Goal: Task Accomplishment & Management: Manage account settings

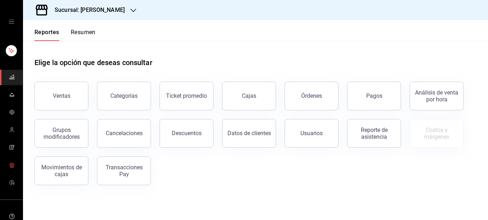
click at [12, 167] on rect "mailbox folders" at bounding box center [12, 165] width 4 height 3
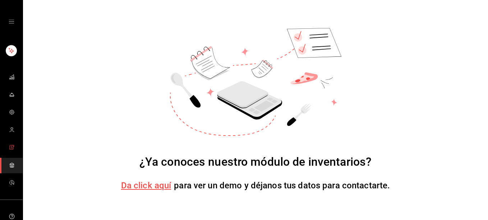
click at [10, 147] on icon "mailbox folders" at bounding box center [12, 147] width 6 height 6
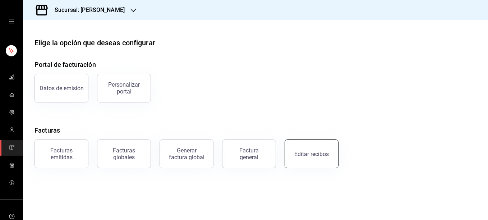
click at [309, 152] on div "Editar recibos" at bounding box center [311, 154] width 34 height 7
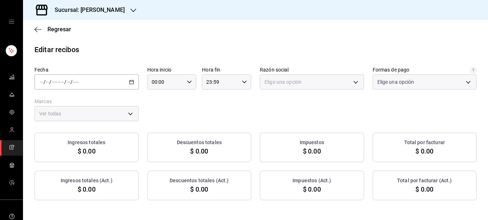
type input "5fd38a5b-7230-49e9-9c15-448a83f49355"
click at [130, 81] on icon "button" at bounding box center [131, 81] width 5 height 5
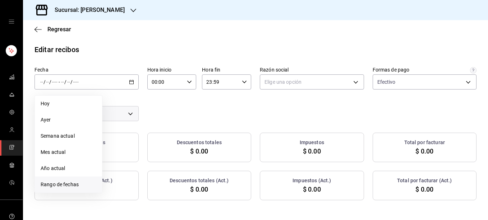
click at [66, 183] on span "Rango de fechas" at bounding box center [69, 185] width 56 height 8
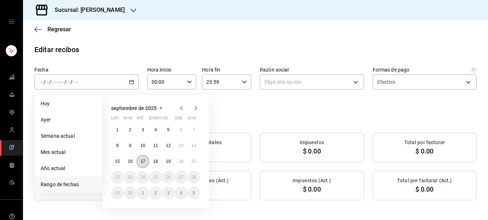
click at [143, 163] on abbr "17" at bounding box center [142, 161] width 5 height 5
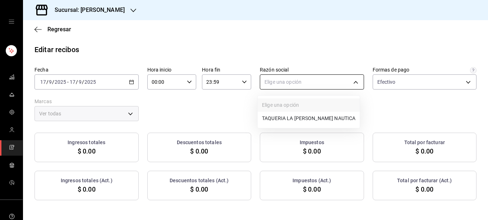
click at [303, 86] on body "Sucursal: [PERSON_NAME] Regresar Editar recibos Fecha [DATE] [DATE] - [DATE] [D…" at bounding box center [244, 110] width 488 height 220
click at [267, 120] on li "TAQUERIA LA [PERSON_NAME] NAUTICA" at bounding box center [309, 118] width 102 height 13
type input "8ae5469c-b252-42ce-8a14-eb66129f127f"
type input "e6600c40-0213-48d4-9f06-7294223b882d"
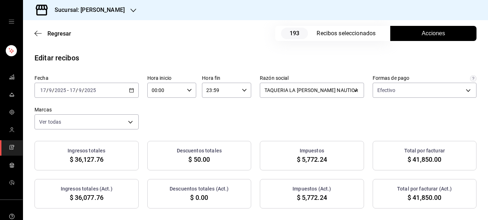
click at [432, 35] on span "Acciones" at bounding box center [433, 33] width 23 height 9
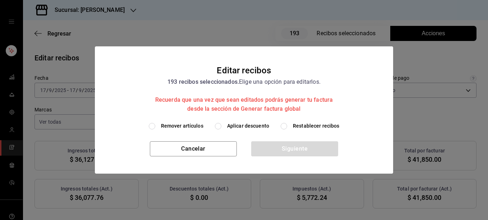
click at [180, 128] on span "Remover artículos" at bounding box center [182, 126] width 42 height 8
click at [155, 128] on input "Remover artículos" at bounding box center [152, 126] width 6 height 6
radio input "true"
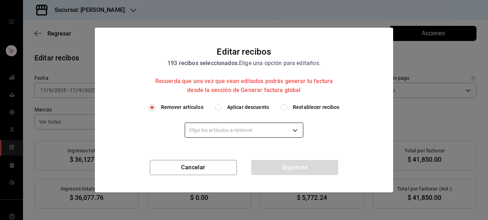
click at [200, 129] on body "Sucursal: [PERSON_NAME] Regresar 193 Recibos seleccionados Acciones Editar reci…" at bounding box center [244, 110] width 488 height 220
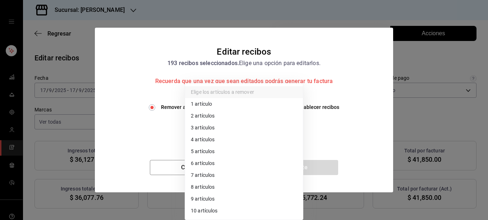
click at [198, 115] on li "2 artículos" at bounding box center [244, 116] width 118 height 12
type input "2"
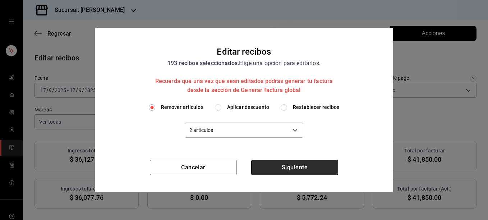
click at [292, 170] on button "Siguiente" at bounding box center [294, 167] width 87 height 15
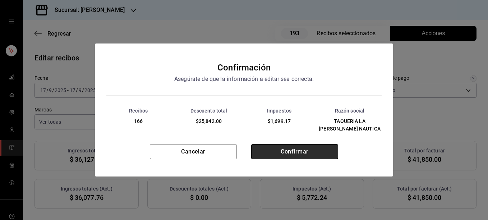
click at [296, 144] on button "Confirmar" at bounding box center [294, 151] width 87 height 15
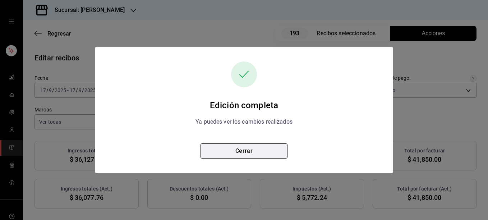
click at [241, 154] on button "Cerrar" at bounding box center [243, 150] width 87 height 15
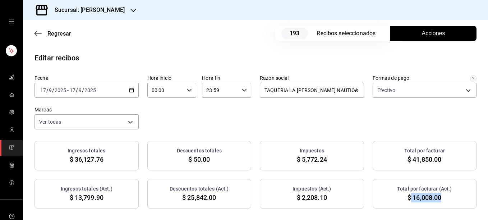
drag, startPoint x: 406, startPoint y: 197, endPoint x: 436, endPoint y: 198, distance: 29.5
click at [436, 198] on span "$ 16,008.00" at bounding box center [424, 198] width 34 height 10
copy span "16,008.00"
click at [131, 91] on icon "button" at bounding box center [131, 90] width 5 height 5
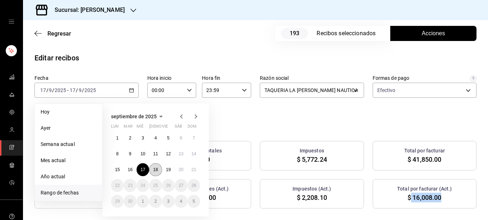
click at [158, 169] on button "18" at bounding box center [155, 169] width 13 height 13
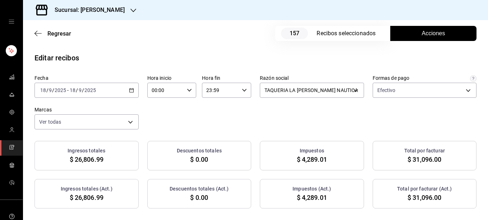
click at [425, 33] on span "Acciones" at bounding box center [433, 33] width 23 height 9
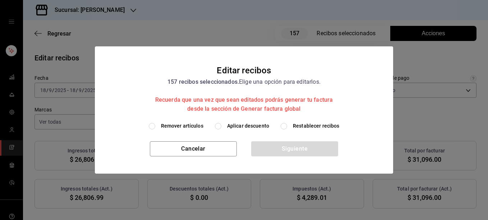
click at [185, 126] on span "Remover artículos" at bounding box center [182, 126] width 42 height 8
click at [155, 126] on input "Remover artículos" at bounding box center [152, 126] width 6 height 6
radio input "true"
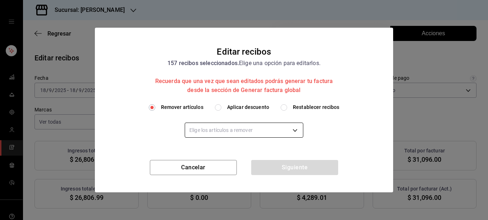
click at [208, 127] on body "Sucursal: [PERSON_NAME] Regresar 157 Recibos seleccionados Acciones Editar reci…" at bounding box center [244, 110] width 488 height 220
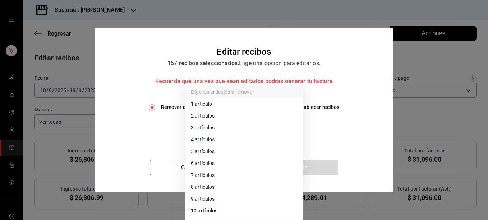
click at [205, 116] on li "2 artículos" at bounding box center [244, 116] width 118 height 12
type input "2"
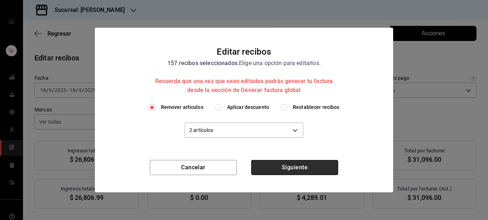
click at [300, 170] on button "Siguiente" at bounding box center [294, 167] width 87 height 15
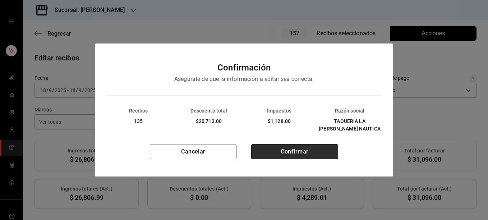
click at [294, 148] on button "Confirmar" at bounding box center [294, 151] width 87 height 15
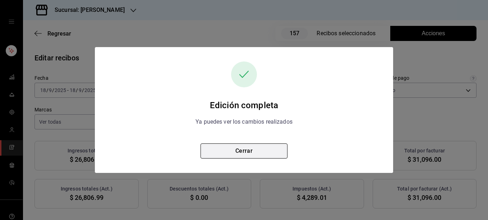
click at [243, 149] on button "Cerrar" at bounding box center [243, 150] width 87 height 15
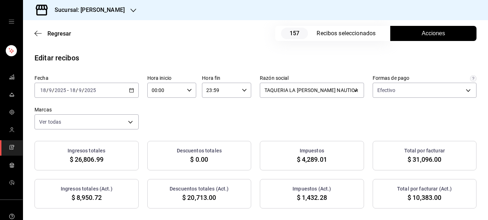
click at [424, 37] on span "Acciones" at bounding box center [433, 33] width 23 height 9
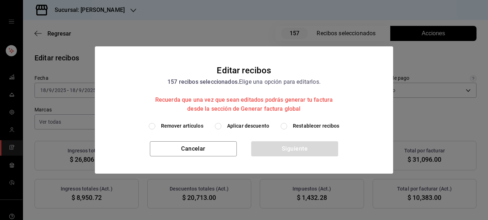
click at [311, 129] on span "Restablecer recibos" at bounding box center [316, 126] width 47 height 8
click at [287, 129] on input "Restablecer recibos" at bounding box center [284, 126] width 6 height 6
radio input "true"
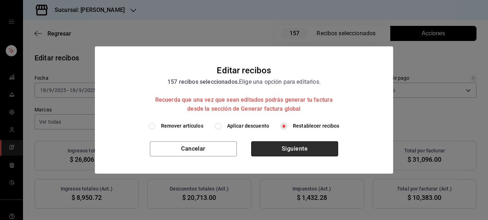
click at [288, 147] on button "Siguiente" at bounding box center [294, 148] width 87 height 15
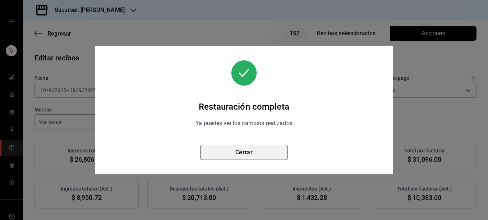
click at [253, 151] on button "Cerrar" at bounding box center [243, 152] width 87 height 15
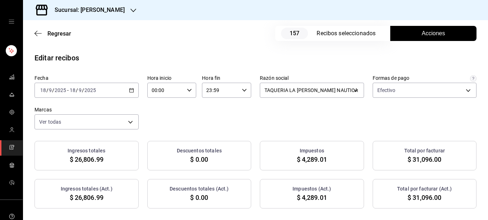
click at [424, 36] on span "Acciones" at bounding box center [433, 33] width 23 height 9
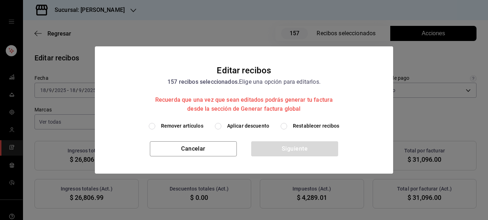
click at [186, 126] on span "Remover artículos" at bounding box center [182, 126] width 42 height 8
click at [155, 126] on input "Remover artículos" at bounding box center [152, 126] width 6 height 6
radio input "true"
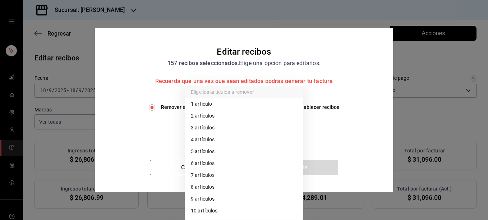
click at [199, 130] on body "Sucursal: [PERSON_NAME] Regresar 157 Recibos seleccionados Acciones Editar reci…" at bounding box center [244, 110] width 488 height 220
click at [200, 106] on li "1 artículo" at bounding box center [244, 104] width 118 height 12
type input "1"
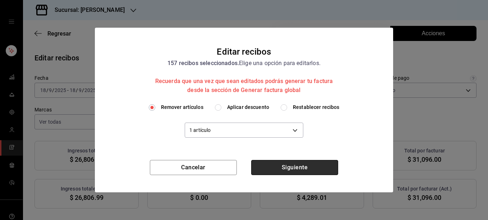
click at [279, 168] on button "Siguiente" at bounding box center [294, 167] width 87 height 15
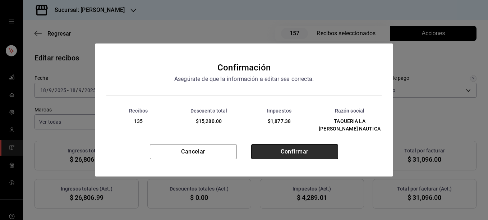
click at [291, 148] on button "Confirmar" at bounding box center [294, 151] width 87 height 15
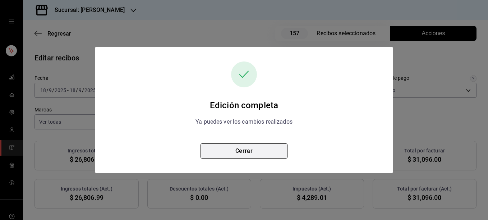
click at [243, 146] on button "Cerrar" at bounding box center [243, 150] width 87 height 15
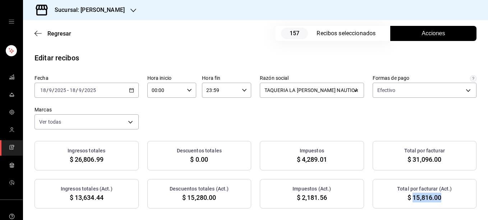
drag, startPoint x: 408, startPoint y: 199, endPoint x: 438, endPoint y: 204, distance: 30.2
click at [438, 204] on div "Total por facturar (Act.) $ 15,816.00" at bounding box center [425, 193] width 104 height 29
copy span "15,816.00"
click at [181, 132] on div "Fecha [DATE] [DATE] - [DATE] [DATE] Hora inicio 00:00 Hora inicio Hora fin 23:5…" at bounding box center [255, 142] width 465 height 134
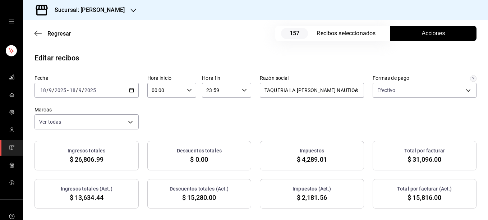
click at [132, 92] on icon "button" at bounding box center [131, 90] width 5 height 5
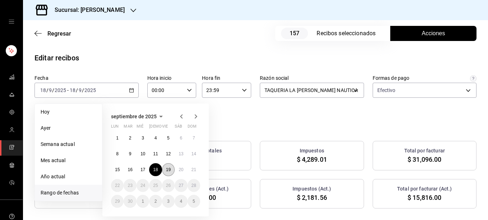
click at [169, 173] on button "19" at bounding box center [168, 169] width 13 height 13
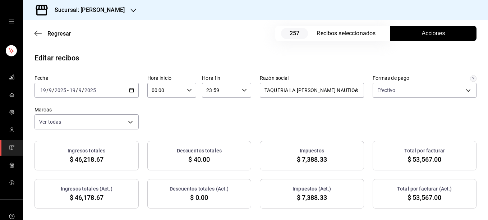
click at [428, 36] on span "Acciones" at bounding box center [433, 33] width 23 height 9
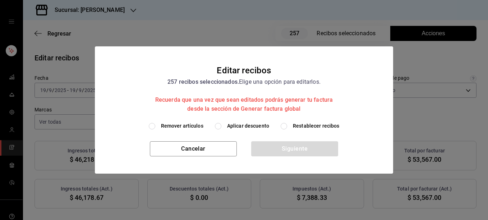
click at [190, 128] on span "Remover artículos" at bounding box center [182, 126] width 42 height 8
click at [155, 128] on input "Remover artículos" at bounding box center [152, 126] width 6 height 6
radio input "true"
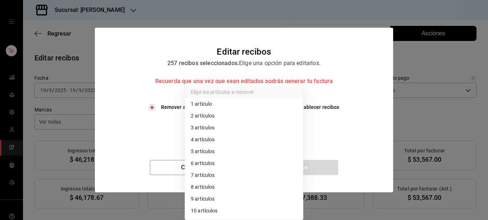
click at [190, 128] on body "Sucursal: [PERSON_NAME] Regresar 257 Recibos seleccionados Acciones Editar reci…" at bounding box center [244, 110] width 488 height 220
click at [201, 128] on li "3 artículos" at bounding box center [244, 128] width 118 height 12
type input "3"
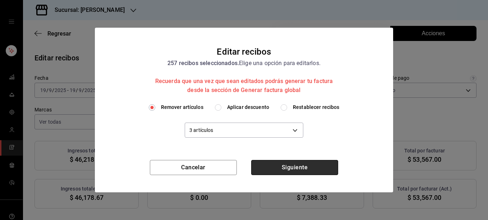
click at [293, 171] on button "Siguiente" at bounding box center [294, 167] width 87 height 15
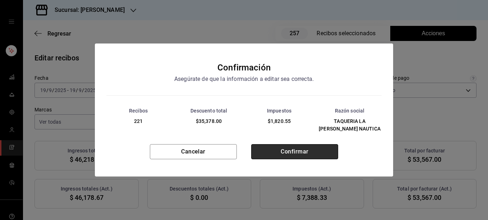
click at [289, 153] on button "Confirmar" at bounding box center [294, 151] width 87 height 15
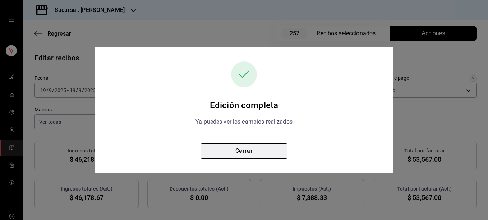
click at [237, 155] on button "Cerrar" at bounding box center [243, 150] width 87 height 15
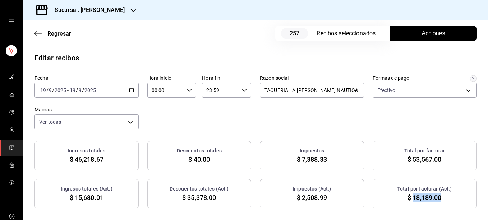
drag, startPoint x: 407, startPoint y: 198, endPoint x: 436, endPoint y: 200, distance: 28.5
click at [436, 200] on span "$ 18,189.00" at bounding box center [424, 198] width 34 height 10
copy span "18,189.00"
click at [422, 34] on span "Acciones" at bounding box center [433, 33] width 23 height 9
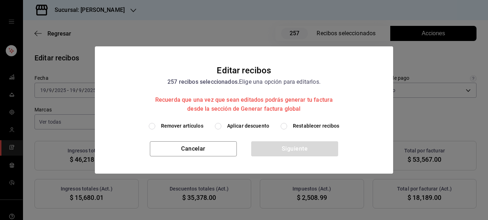
click at [302, 129] on span "Restablecer recibos" at bounding box center [316, 126] width 47 height 8
click at [287, 129] on input "Restablecer recibos" at bounding box center [284, 126] width 6 height 6
radio input "true"
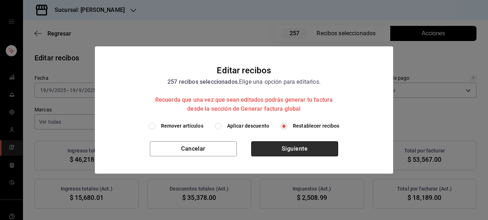
click at [296, 154] on button "Siguiente" at bounding box center [294, 148] width 87 height 15
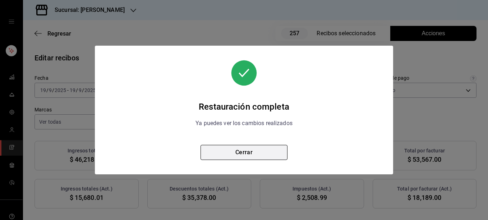
click at [250, 153] on button "Cerrar" at bounding box center [243, 152] width 87 height 15
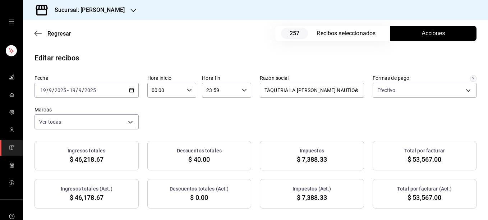
click at [132, 83] on div "[DATE] [DATE] - [DATE] [DATE]" at bounding box center [86, 90] width 104 height 15
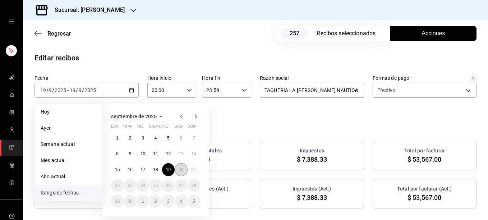
click at [181, 172] on abbr "20" at bounding box center [181, 169] width 5 height 5
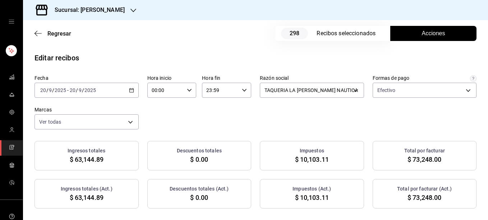
click at [423, 30] on span "Acciones" at bounding box center [433, 33] width 23 height 9
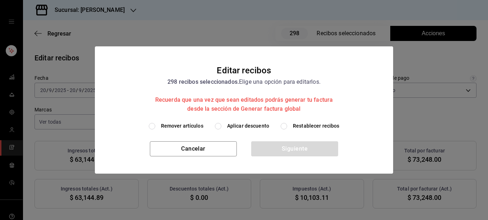
click at [172, 127] on span "Remover artículos" at bounding box center [182, 126] width 42 height 8
click at [155, 127] on input "Remover artículos" at bounding box center [152, 126] width 6 height 6
radio input "true"
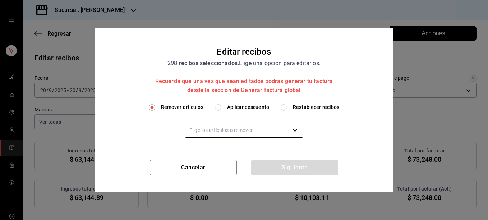
click at [212, 130] on body "Sucursal: [PERSON_NAME] Regresar 298 Recibos seleccionados Acciones Editar reci…" at bounding box center [244, 110] width 488 height 220
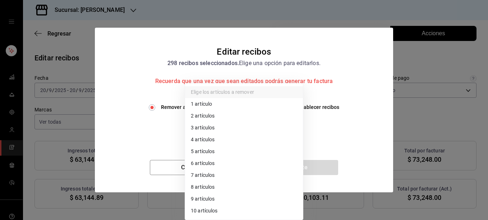
click at [211, 119] on li "2 artículos" at bounding box center [244, 116] width 118 height 12
type input "2"
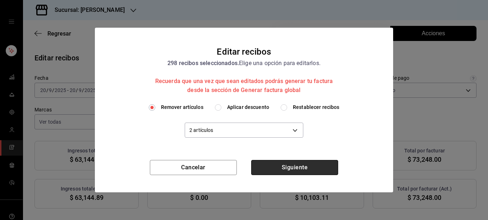
click at [296, 165] on button "Siguiente" at bounding box center [294, 167] width 87 height 15
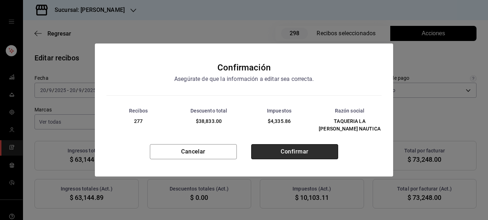
click at [293, 147] on button "Confirmar" at bounding box center [294, 151] width 87 height 15
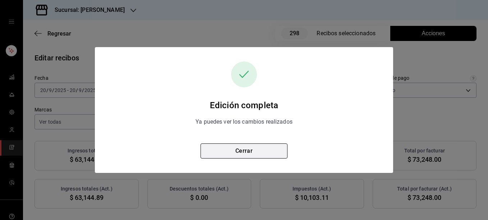
click at [248, 151] on button "Cerrar" at bounding box center [243, 150] width 87 height 15
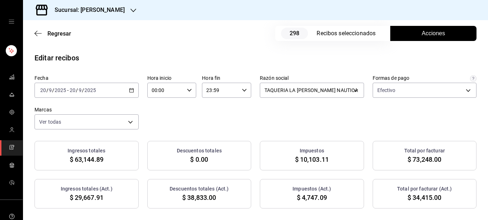
click at [422, 34] on span "Acciones" at bounding box center [433, 33] width 23 height 9
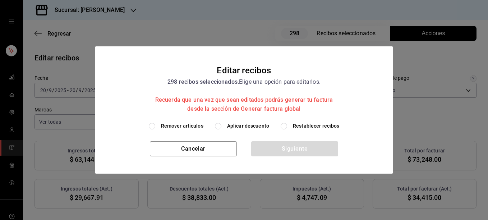
click at [306, 127] on span "Restablecer recibos" at bounding box center [316, 126] width 47 height 8
click at [287, 127] on input "Restablecer recibos" at bounding box center [284, 126] width 6 height 6
radio input "true"
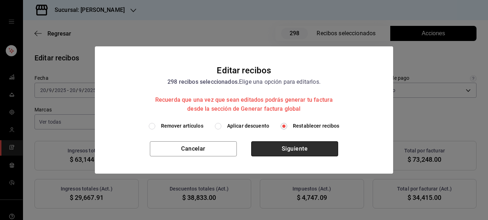
click at [289, 146] on button "Siguiente" at bounding box center [294, 148] width 87 height 15
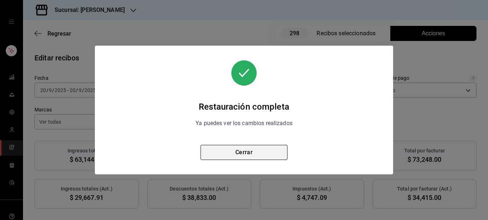
click at [249, 154] on button "Cerrar" at bounding box center [243, 152] width 87 height 15
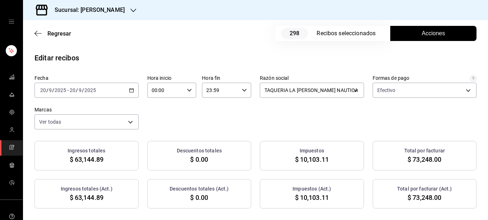
click at [425, 31] on span "Acciones" at bounding box center [433, 33] width 23 height 9
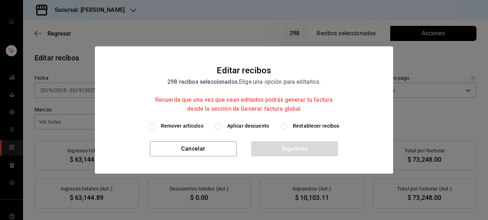
click at [182, 121] on h2 "Editar recibos 298 recibos seleccionados. Elige una opción para editarlos. Recu…" at bounding box center [244, 84] width 298 height 76
click at [186, 125] on span "Remover artículos" at bounding box center [182, 126] width 42 height 8
click at [155, 125] on input "Remover artículos" at bounding box center [152, 126] width 6 height 6
radio input "true"
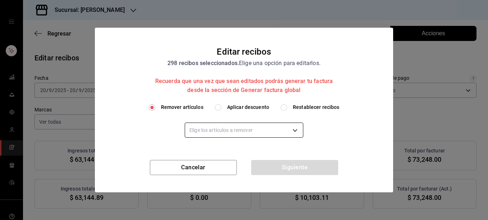
click at [224, 128] on body "Sucursal: [PERSON_NAME] Regresar 298 Recibos seleccionados Acciones Editar reci…" at bounding box center [244, 110] width 488 height 220
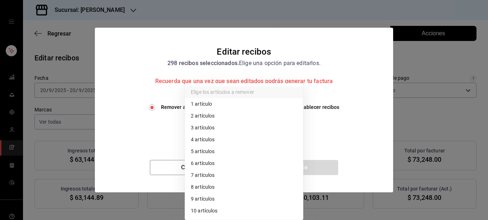
click at [210, 126] on li "3 artículos" at bounding box center [244, 128] width 118 height 12
type input "3"
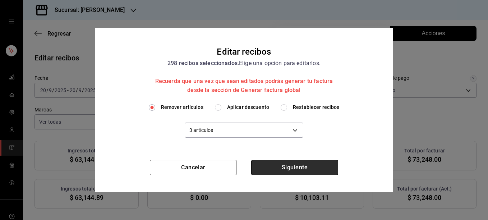
click at [296, 166] on button "Siguiente" at bounding box center [294, 167] width 87 height 15
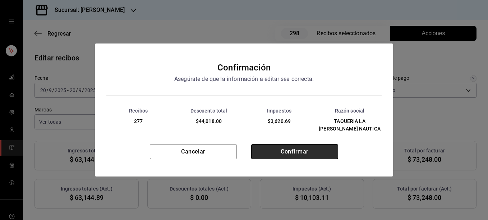
click at [295, 152] on button "Confirmar" at bounding box center [294, 151] width 87 height 15
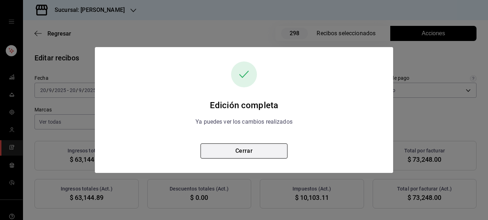
click at [249, 151] on button "Cerrar" at bounding box center [243, 150] width 87 height 15
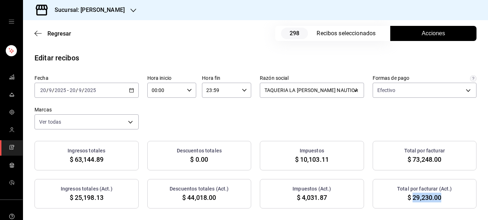
drag, startPoint x: 408, startPoint y: 197, endPoint x: 436, endPoint y: 198, distance: 28.0
click at [436, 198] on span "$ 29,230.00" at bounding box center [424, 198] width 34 height 10
copy span "29,230.00"
click at [422, 34] on span "Acciones" at bounding box center [433, 33] width 23 height 9
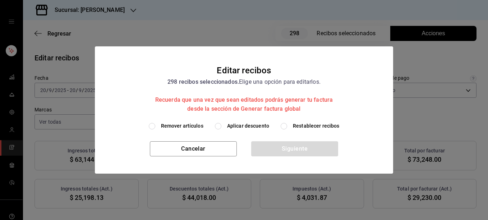
click at [309, 128] on span "Restablecer recibos" at bounding box center [316, 126] width 47 height 8
click at [287, 128] on input "Restablecer recibos" at bounding box center [284, 126] width 6 height 6
radio input "true"
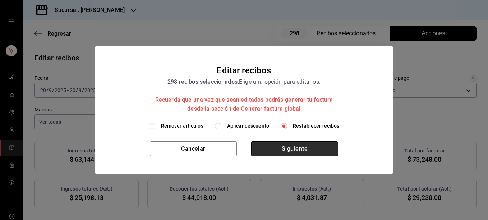
click at [295, 149] on button "Siguiente" at bounding box center [294, 148] width 87 height 15
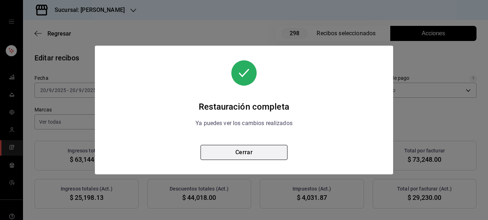
click at [244, 154] on button "Cerrar" at bounding box center [243, 152] width 87 height 15
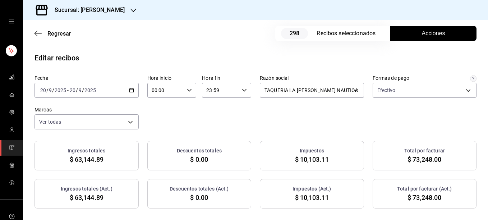
click at [445, 35] on button "Acciones" at bounding box center [433, 33] width 86 height 15
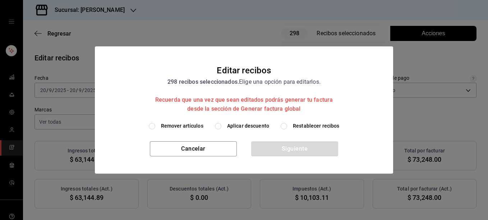
click at [185, 125] on span "Remover artículos" at bounding box center [182, 126] width 42 height 8
click at [155, 125] on input "Remover artículos" at bounding box center [152, 126] width 6 height 6
radio input "true"
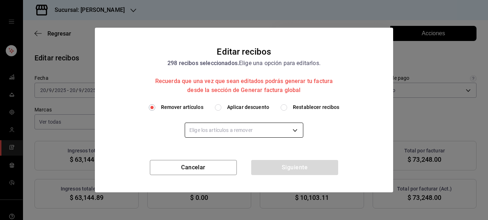
click at [205, 134] on body "Sucursal: [PERSON_NAME] Regresar 298 Recibos seleccionados Acciones Editar reci…" at bounding box center [244, 110] width 488 height 220
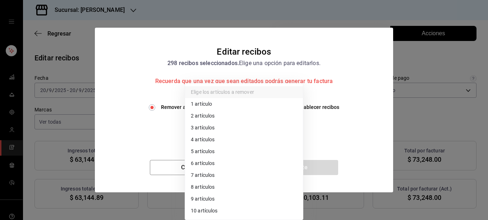
click at [200, 142] on li "4 artículos" at bounding box center [244, 140] width 118 height 12
type input "4"
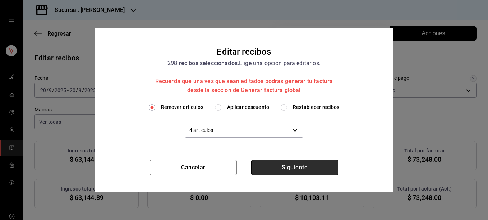
click at [286, 169] on button "Siguiente" at bounding box center [294, 167] width 87 height 15
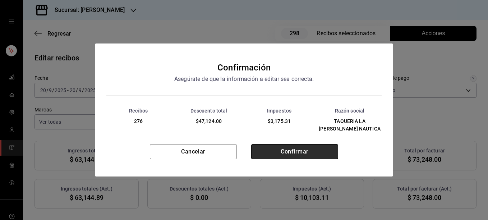
click at [292, 152] on button "Confirmar" at bounding box center [294, 151] width 87 height 15
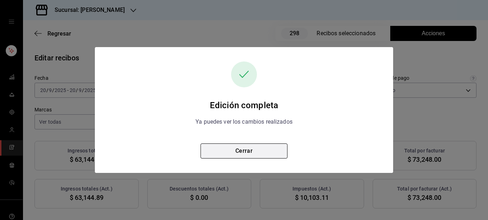
click at [257, 152] on button "Cerrar" at bounding box center [243, 150] width 87 height 15
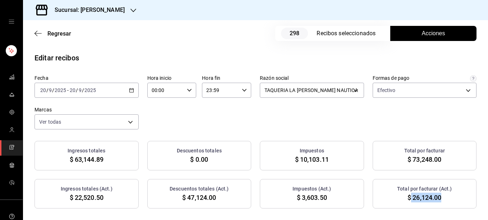
drag, startPoint x: 406, startPoint y: 197, endPoint x: 439, endPoint y: 204, distance: 33.2
click at [439, 204] on div "Total por facturar (Act.) $ 26,124.00" at bounding box center [425, 193] width 104 height 29
copy span "26,124.00"
click at [428, 36] on span "Acciones" at bounding box center [433, 33] width 23 height 9
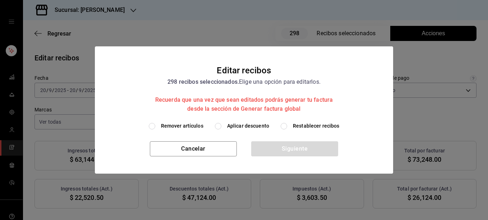
click at [304, 126] on span "Restablecer recibos" at bounding box center [316, 126] width 47 height 8
click at [287, 126] on input "Restablecer recibos" at bounding box center [284, 126] width 6 height 6
radio input "true"
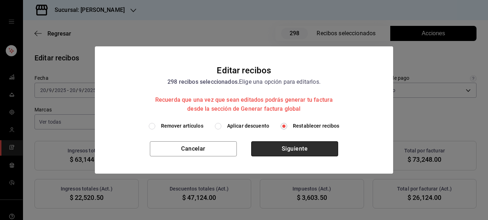
click at [292, 145] on button "Siguiente" at bounding box center [294, 148] width 87 height 15
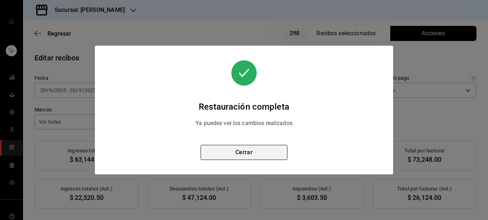
click at [248, 151] on button "Cerrar" at bounding box center [243, 152] width 87 height 15
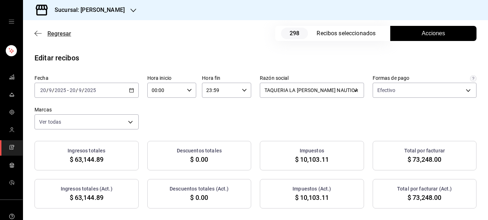
click at [38, 36] on icon "button" at bounding box center [37, 33] width 7 height 6
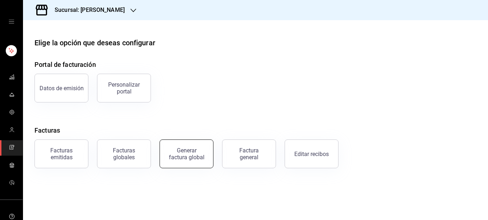
click at [191, 155] on div "Generar factura global" at bounding box center [187, 154] width 36 height 14
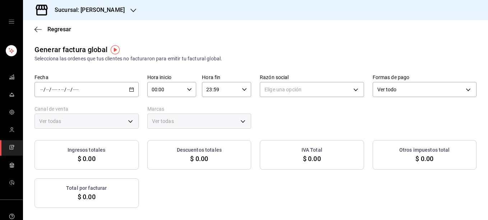
type input "PARROT,UBER_EATS,RAPPI,DIDI_FOOD,ONLINE"
click at [132, 88] on icon "button" at bounding box center [131, 89] width 5 height 5
click at [73, 110] on span "Rango de fechas" at bounding box center [69, 111] width 56 height 8
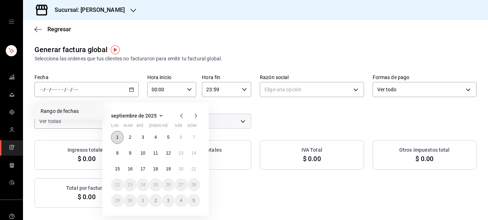
click at [121, 137] on button "1" at bounding box center [117, 137] width 13 height 13
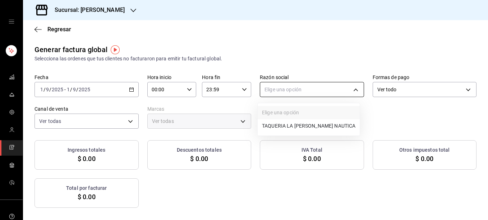
click at [287, 92] on body "Sucursal: [PERSON_NAME] Regresar Generar factura global Selecciona las ordenes …" at bounding box center [244, 110] width 488 height 220
click at [280, 128] on li "TAQUERIA LA [PERSON_NAME] NAUTICA" at bounding box center [309, 125] width 102 height 13
type input "8ae5469c-b252-42ce-8a14-eb66129f127f"
type input "e6600c40-0213-48d4-9f06-7294223b882d"
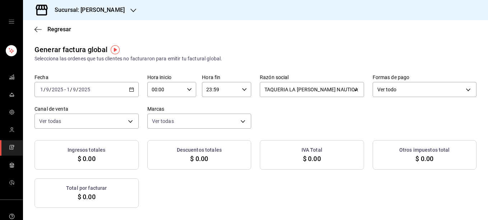
click at [131, 88] on \(Stroke\) "button" at bounding box center [131, 90] width 4 height 4
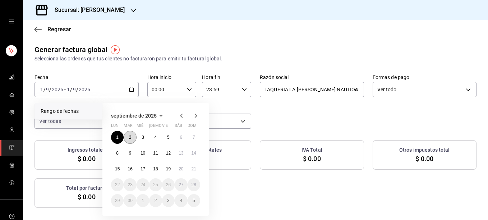
click at [129, 140] on button "2" at bounding box center [130, 137] width 13 height 13
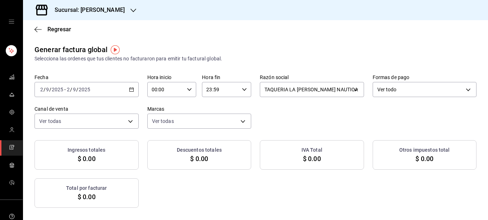
click at [131, 91] on \(Stroke\) "button" at bounding box center [131, 90] width 4 height 4
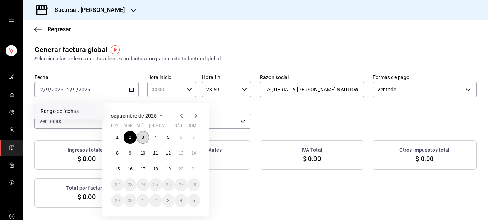
click at [142, 139] on abbr "3" at bounding box center [143, 137] width 3 height 5
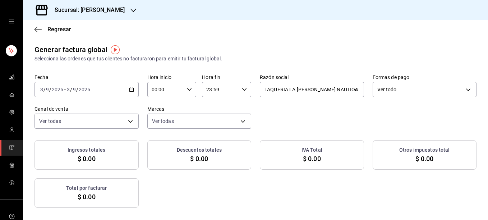
click at [132, 88] on icon "button" at bounding box center [131, 89] width 5 height 5
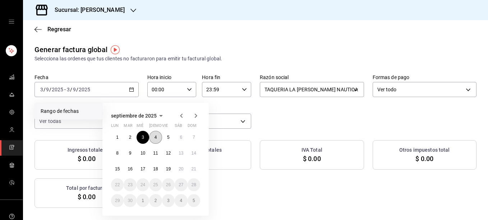
click at [155, 139] on abbr "4" at bounding box center [155, 137] width 3 height 5
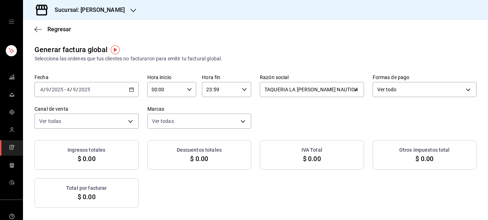
click at [131, 90] on icon "button" at bounding box center [131, 89] width 5 height 5
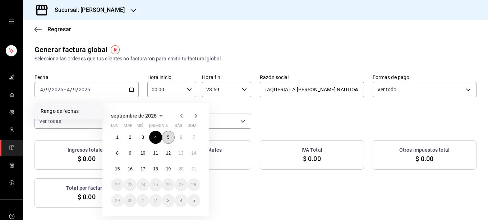
click at [167, 137] on abbr "5" at bounding box center [168, 137] width 3 height 5
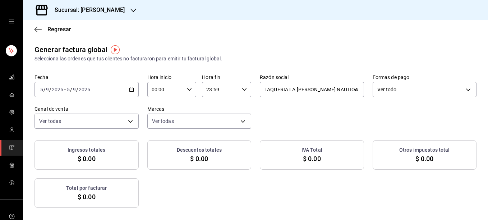
click at [131, 87] on icon "button" at bounding box center [131, 89] width 5 height 5
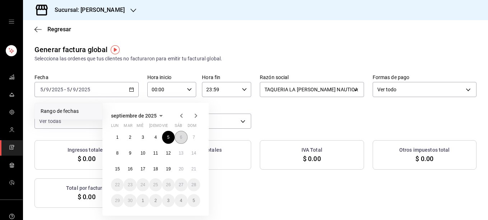
click at [183, 138] on button "6" at bounding box center [181, 137] width 13 height 13
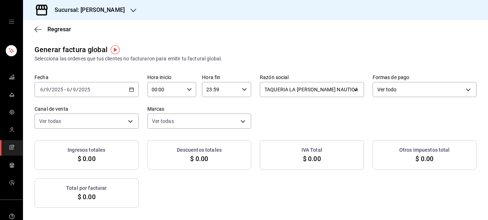
click at [129, 91] on \(Stroke\) "button" at bounding box center [131, 90] width 4 height 4
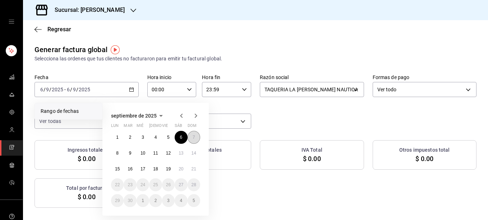
click at [195, 138] on button "7" at bounding box center [194, 137] width 13 height 13
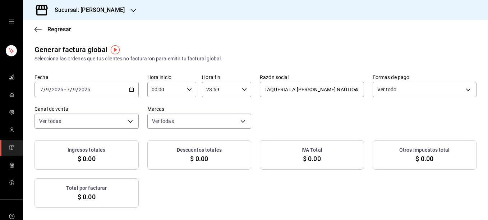
click at [132, 88] on \(Stroke\) "button" at bounding box center [131, 90] width 4 height 4
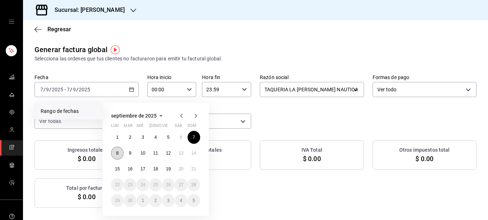
click at [116, 155] on abbr "8" at bounding box center [117, 153] width 3 height 5
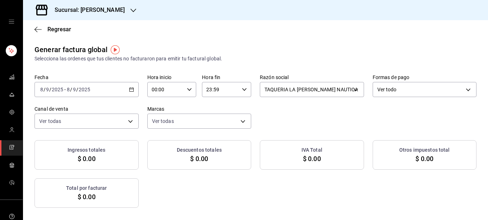
click at [134, 92] on div "[DATE] [DATE] - [DATE] [DATE]" at bounding box center [86, 89] width 104 height 15
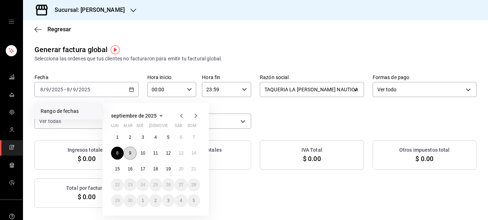
click at [130, 153] on abbr "9" at bounding box center [130, 153] width 3 height 5
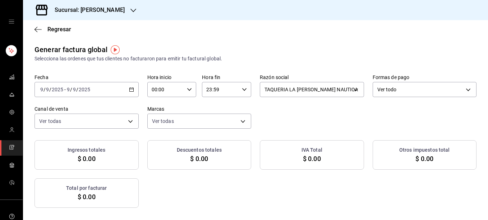
click at [132, 89] on \(Stroke\) "button" at bounding box center [131, 90] width 4 height 4
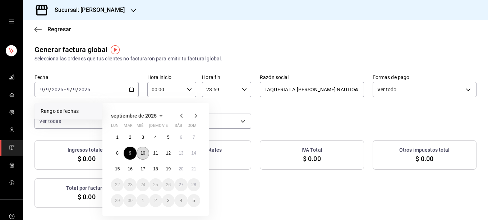
click at [143, 152] on abbr "10" at bounding box center [142, 153] width 5 height 5
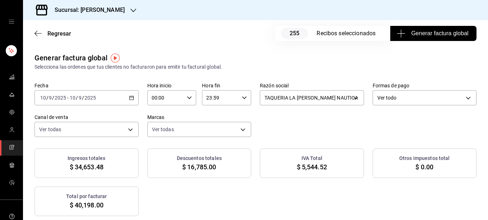
click at [438, 33] on span "Generar factura global" at bounding box center [433, 33] width 70 height 9
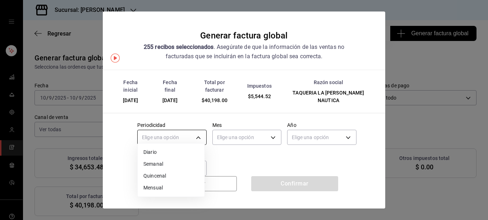
click at [202, 128] on body "Sucursal: [PERSON_NAME] Regresar 255 Recibos seleccionados Generar factura glob…" at bounding box center [244, 110] width 488 height 220
click at [160, 151] on li "Diario" at bounding box center [171, 152] width 67 height 12
type input "DAILY"
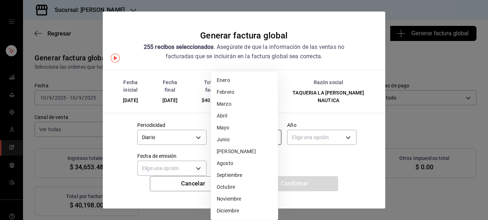
click at [231, 129] on body "Sucursal: [PERSON_NAME] Regresar 255 Recibos seleccionados Generar factura glob…" at bounding box center [244, 110] width 488 height 220
click at [230, 173] on li "Septiembre" at bounding box center [244, 175] width 67 height 12
type input "9"
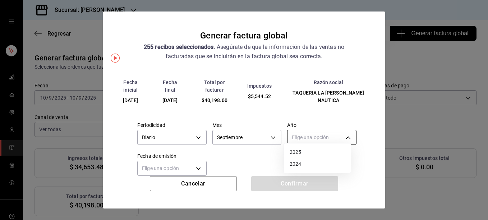
click at [311, 132] on body "Sucursal: [PERSON_NAME] Regresar 255 Recibos seleccionados Generar factura glob…" at bounding box center [244, 110] width 488 height 220
click at [290, 152] on li "2025" at bounding box center [317, 152] width 67 height 12
type input "2025"
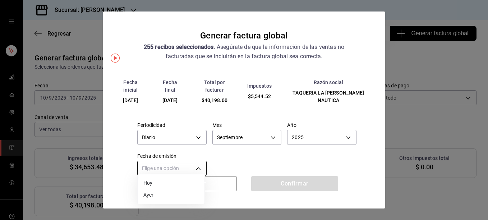
click at [193, 162] on body "Sucursal: [PERSON_NAME] Regresar 255 Recibos seleccionados Generar factura glob…" at bounding box center [244, 110] width 488 height 220
click at [150, 193] on li "Ayer" at bounding box center [171, 195] width 67 height 12
type input "[DATE]"
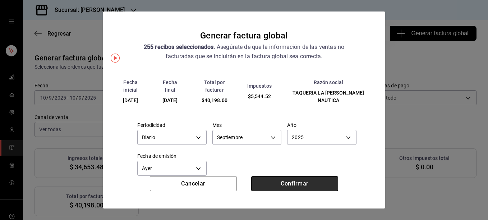
click at [299, 180] on button "Confirmar" at bounding box center [294, 183] width 87 height 15
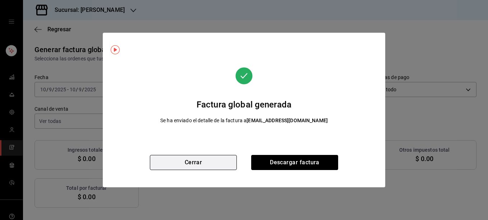
click at [185, 166] on button "Cerrar" at bounding box center [193, 162] width 87 height 15
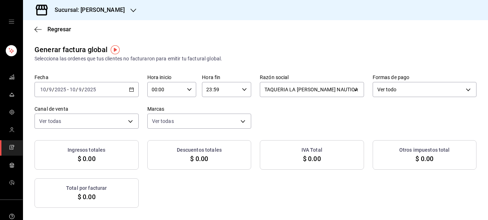
click at [129, 88] on icon "button" at bounding box center [131, 89] width 5 height 5
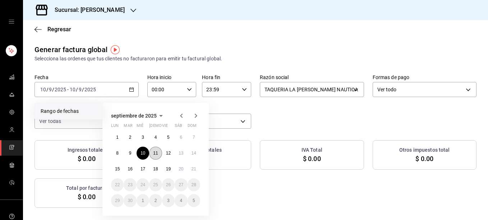
click at [155, 149] on button "11" at bounding box center [155, 153] width 13 height 13
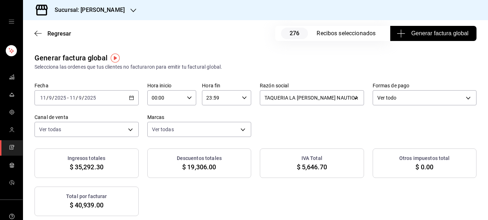
click at [438, 34] on span "Generar factura global" at bounding box center [433, 33] width 70 height 9
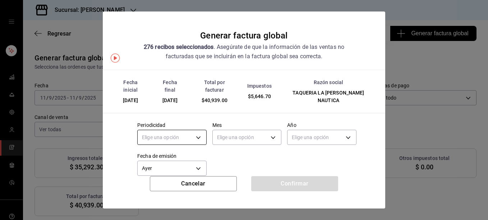
click at [194, 130] on body "Sucursal: [PERSON_NAME] Regresar 276 Recibos seleccionados Generar factura glob…" at bounding box center [244, 110] width 488 height 220
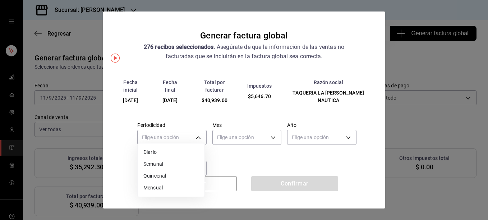
click at [157, 151] on li "Diario" at bounding box center [171, 152] width 67 height 12
type input "DAILY"
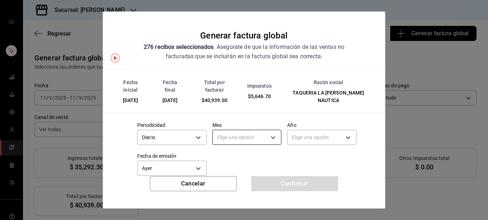
click at [232, 128] on body "Sucursal: [PERSON_NAME] Regresar 276 Recibos seleccionados Generar factura glob…" at bounding box center [244, 110] width 488 height 220
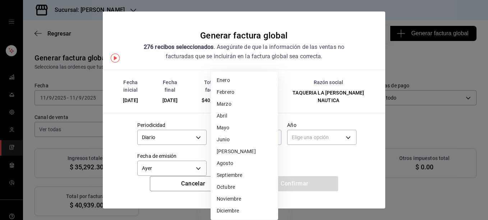
click at [229, 175] on li "Septiembre" at bounding box center [244, 175] width 67 height 12
type input "9"
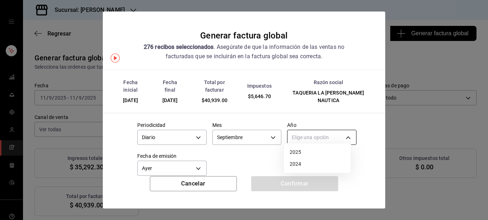
click at [314, 130] on body "Sucursal: [PERSON_NAME] Regresar 276 Recibos seleccionados Generar factura glob…" at bounding box center [244, 110] width 488 height 220
click at [296, 152] on li "2025" at bounding box center [317, 152] width 67 height 12
type input "2025"
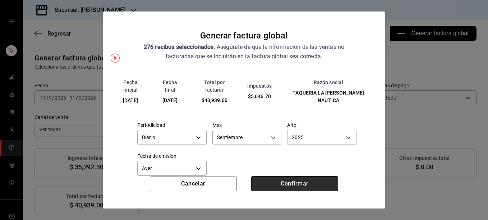
click at [291, 183] on button "Confirmar" at bounding box center [294, 183] width 87 height 15
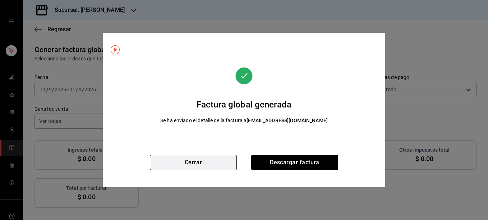
click at [196, 164] on button "Cerrar" at bounding box center [193, 162] width 87 height 15
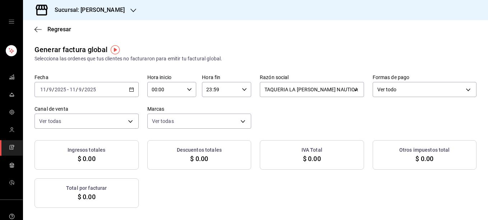
click at [131, 91] on icon "button" at bounding box center [131, 89] width 5 height 5
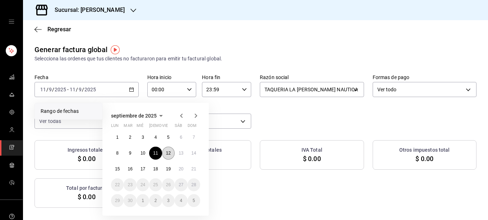
click at [169, 156] on button "12" at bounding box center [168, 153] width 13 height 13
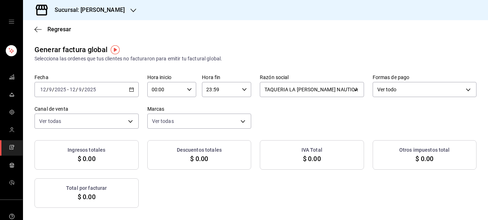
checkbox input "true"
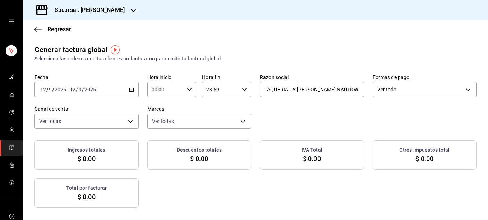
checkbox input "true"
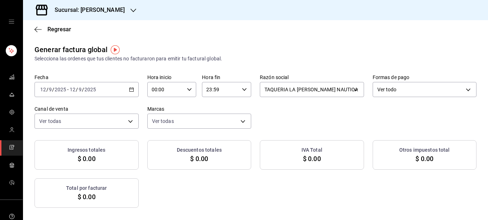
checkbox input "true"
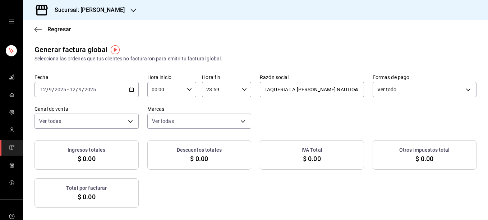
checkbox input "true"
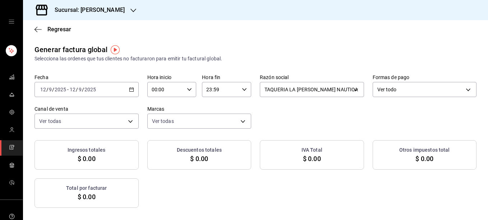
checkbox input "true"
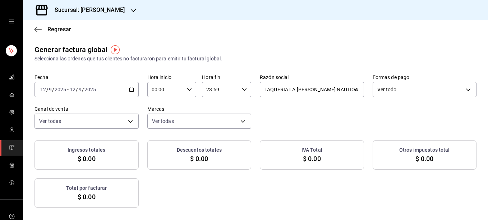
checkbox input "true"
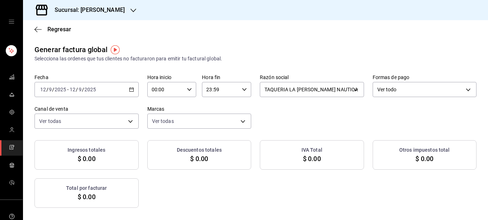
checkbox input "true"
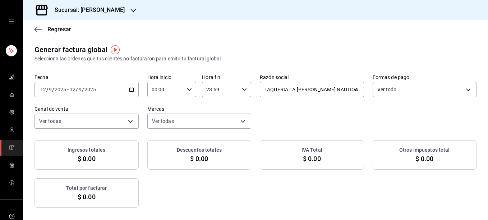
checkbox input "true"
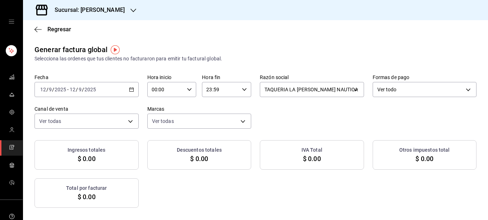
checkbox input "true"
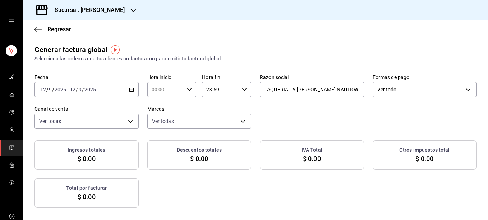
checkbox input "true"
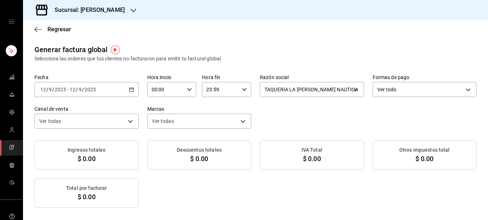
checkbox input "true"
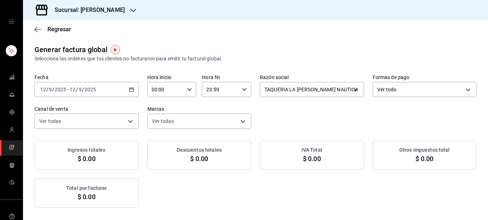
checkbox input "true"
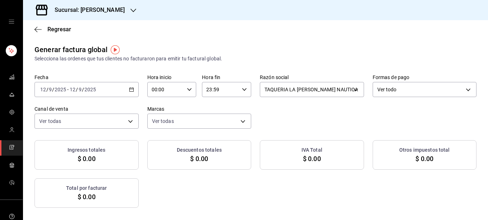
checkbox input "true"
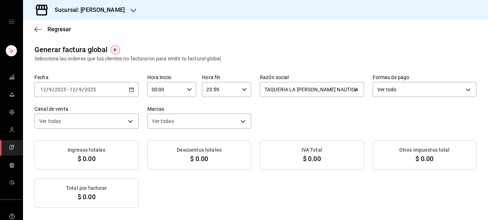
checkbox input "true"
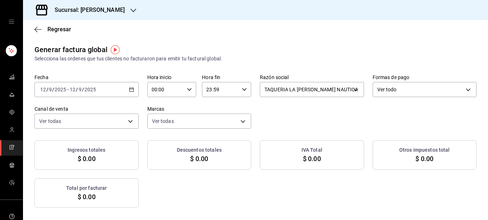
checkbox input "true"
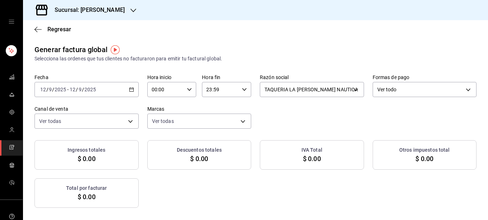
checkbox input "true"
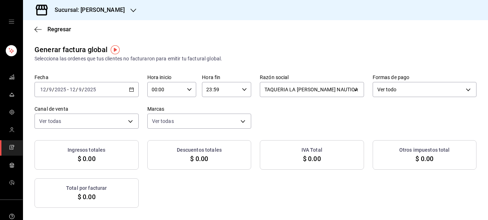
checkbox input "true"
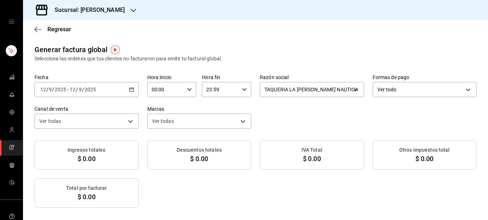
checkbox input "true"
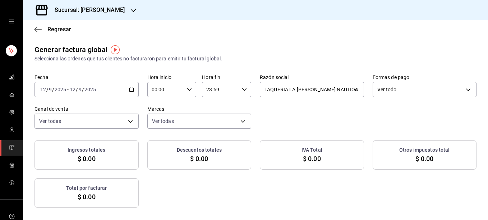
checkbox input "true"
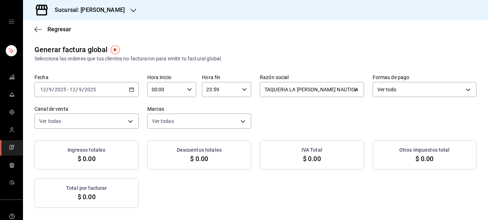
checkbox input "true"
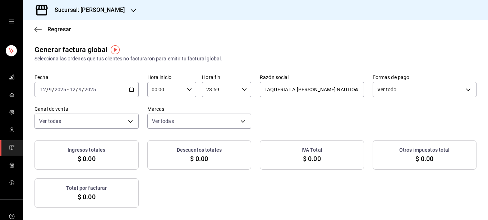
checkbox input "true"
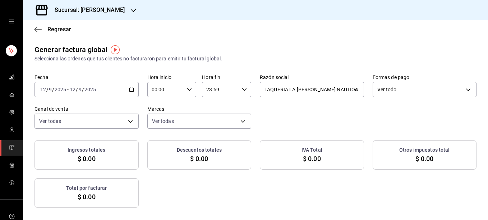
checkbox input "true"
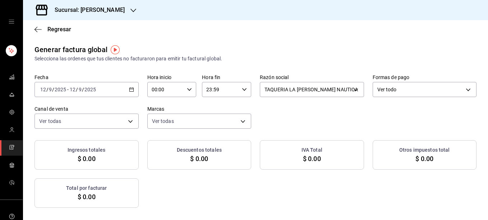
checkbox input "true"
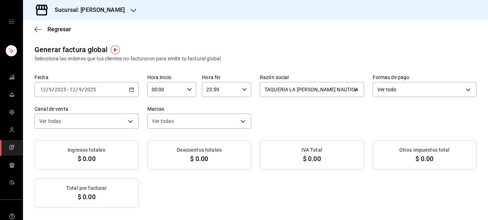
checkbox input "true"
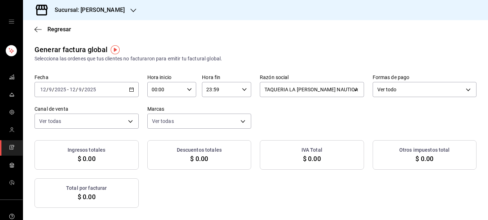
checkbox input "true"
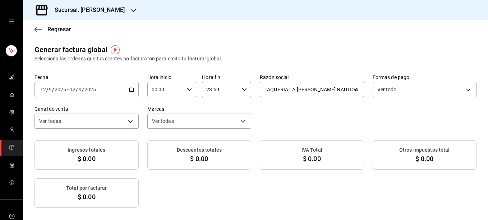
checkbox input "true"
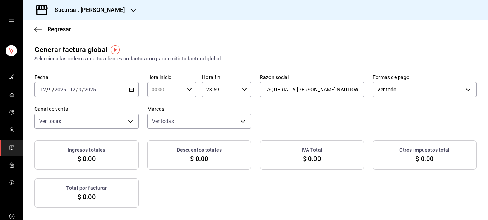
checkbox input "true"
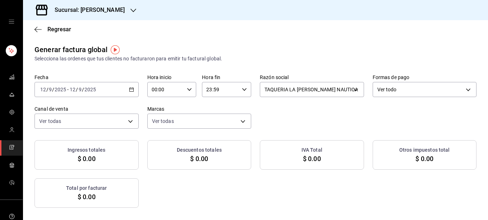
checkbox input "true"
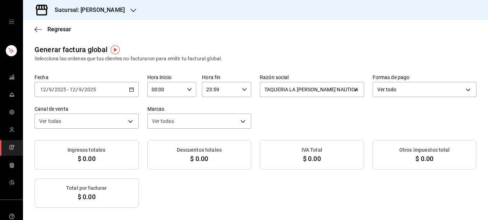
checkbox input "true"
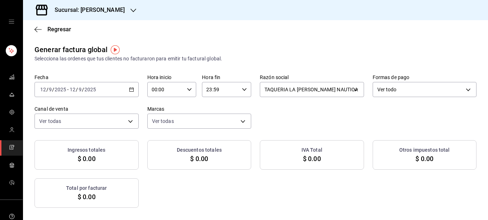
checkbox input "true"
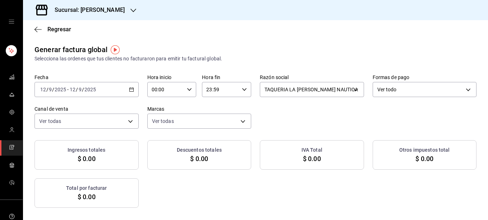
checkbox input "true"
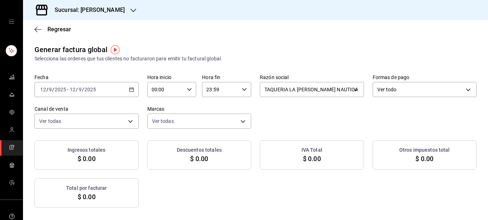
checkbox input "true"
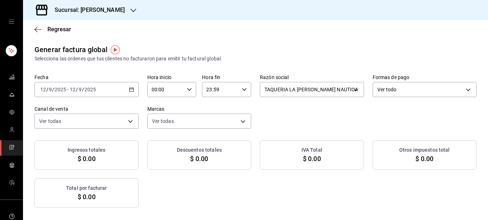
checkbox input "true"
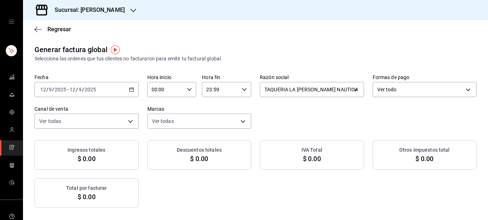
checkbox input "true"
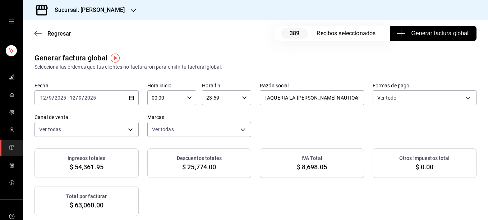
click at [442, 34] on span "Generar factura global" at bounding box center [433, 33] width 70 height 9
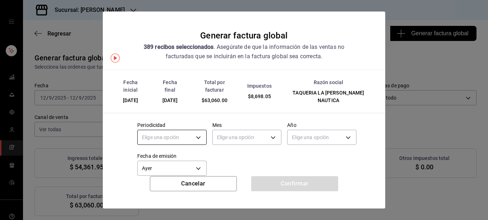
click at [198, 128] on body "Sucursal: [PERSON_NAME] Regresar 389 Recibos seleccionados Generar factura glob…" at bounding box center [244, 110] width 488 height 220
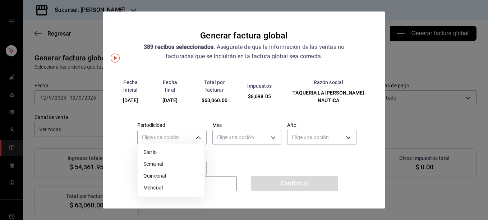
click at [153, 153] on li "Diario" at bounding box center [171, 152] width 67 height 12
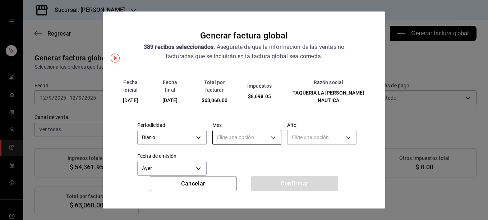
click at [256, 132] on body "Sucursal: [PERSON_NAME] Regresar 389 Recibos seleccionados Generar factura glob…" at bounding box center [244, 110] width 488 height 220
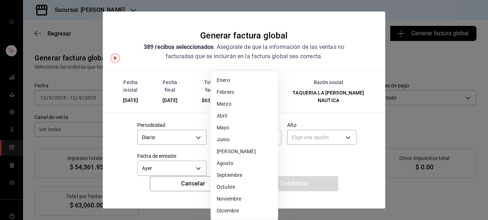
click at [231, 177] on li "Septiembre" at bounding box center [244, 175] width 67 height 12
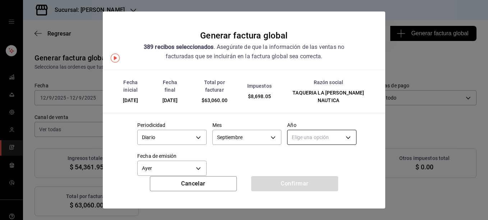
click at [326, 129] on body "Sucursal: [PERSON_NAME] Regresar 389 Recibos seleccionados Generar factura glob…" at bounding box center [244, 110] width 488 height 220
click at [291, 153] on li "2025" at bounding box center [317, 152] width 67 height 12
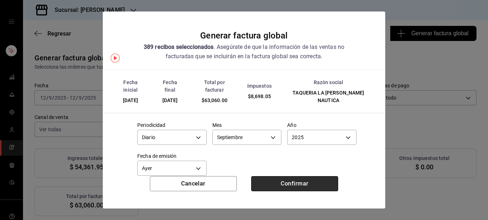
click at [291, 185] on button "Confirmar" at bounding box center [294, 183] width 87 height 15
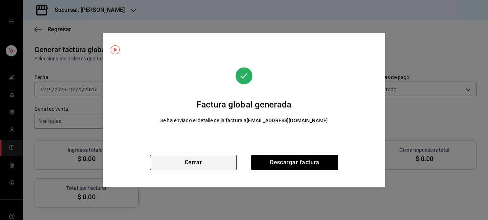
click at [191, 161] on button "Cerrar" at bounding box center [193, 162] width 87 height 15
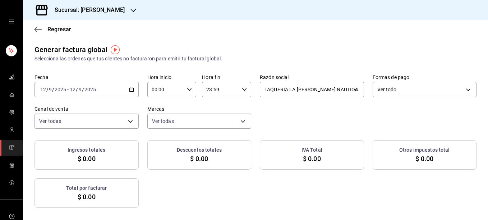
click at [130, 90] on icon "button" at bounding box center [131, 89] width 5 height 5
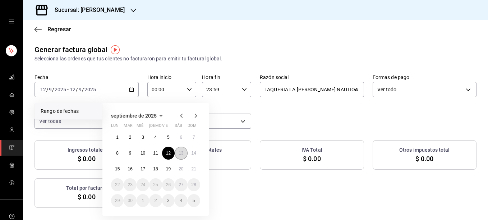
click at [182, 149] on button "13" at bounding box center [181, 153] width 13 height 13
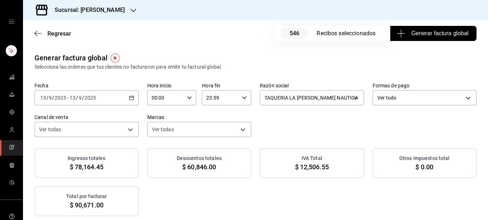
click at [431, 31] on span "Generar factura global" at bounding box center [433, 33] width 70 height 9
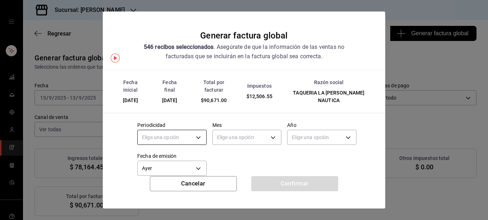
click at [194, 128] on body "Sucursal: [PERSON_NAME] Regresar 546 Recibos seleccionados Generar factura glob…" at bounding box center [244, 110] width 488 height 220
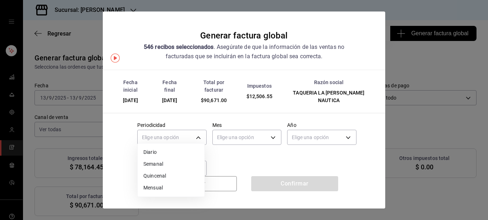
click at [152, 156] on li "Diario" at bounding box center [171, 152] width 67 height 12
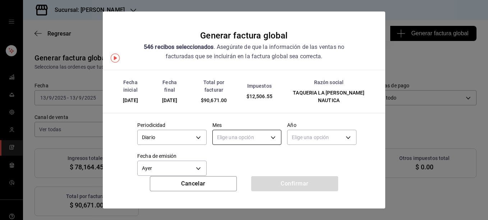
click at [223, 129] on body "Sucursal: [PERSON_NAME] Regresar 546 Recibos seleccionados Generar factura glob…" at bounding box center [244, 110] width 488 height 220
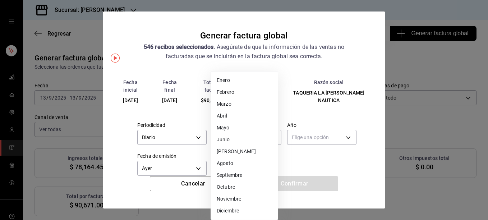
click at [242, 175] on li "Septiembre" at bounding box center [244, 175] width 67 height 12
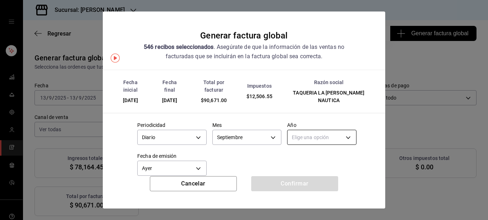
click at [322, 127] on body "Sucursal: [PERSON_NAME] Regresar 546 Recibos seleccionados Generar factura glob…" at bounding box center [244, 110] width 488 height 220
click at [293, 155] on li "2025" at bounding box center [317, 152] width 67 height 12
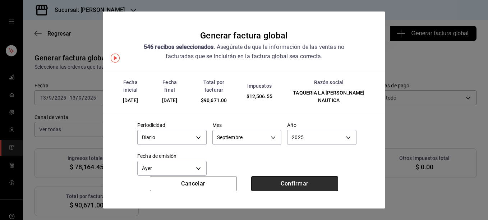
click at [295, 185] on button "Confirmar" at bounding box center [294, 183] width 87 height 15
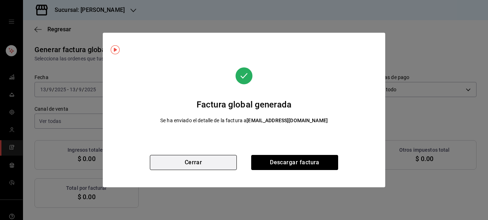
click at [204, 162] on button "Cerrar" at bounding box center [193, 162] width 87 height 15
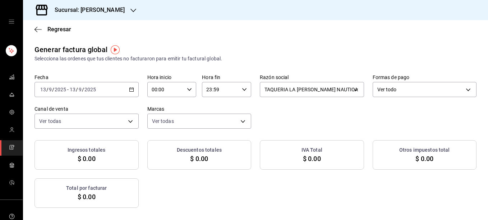
click at [131, 89] on icon "button" at bounding box center [131, 89] width 5 height 5
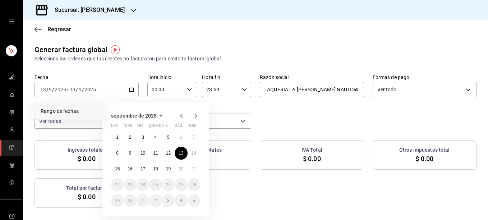
click at [198, 158] on div "1 2 3 4 5 6 7 8 9 10 11 12 13 14 15 16 17 18 19 20 21 22 23 24 25 26 27 28 29 3…" at bounding box center [155, 169] width 89 height 76
click at [194, 153] on abbr "14" at bounding box center [193, 153] width 5 height 5
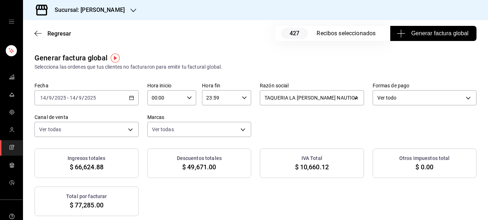
click at [431, 33] on span "Generar factura global" at bounding box center [433, 33] width 70 height 9
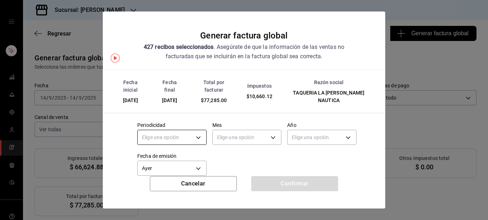
click at [172, 133] on body "Sucursal: [PERSON_NAME] Regresar 427 Recibos seleccionados Generar factura glob…" at bounding box center [244, 110] width 488 height 220
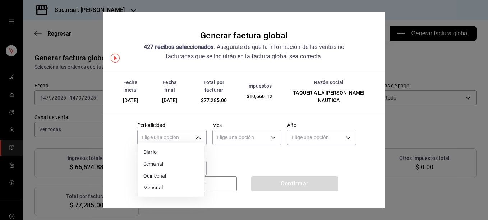
click at [160, 149] on li "Diario" at bounding box center [171, 152] width 67 height 12
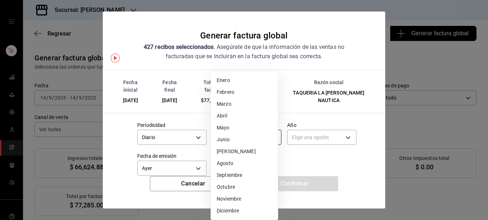
click at [265, 133] on body "Sucursal: [PERSON_NAME] Regresar 427 Recibos seleccionados Generar factura glob…" at bounding box center [244, 110] width 488 height 220
click at [221, 175] on li "Septiembre" at bounding box center [244, 175] width 67 height 12
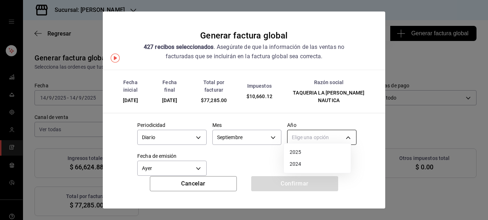
click at [330, 131] on body "Sucursal: [PERSON_NAME] Regresar 427 Recibos seleccionados Generar factura glob…" at bounding box center [244, 110] width 488 height 220
click at [304, 150] on li "2025" at bounding box center [317, 152] width 67 height 12
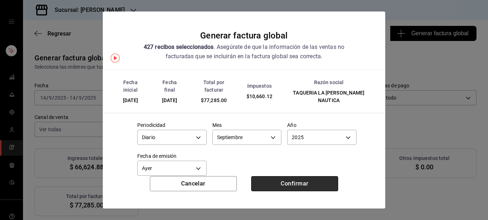
click at [294, 182] on button "Confirmar" at bounding box center [294, 183] width 87 height 15
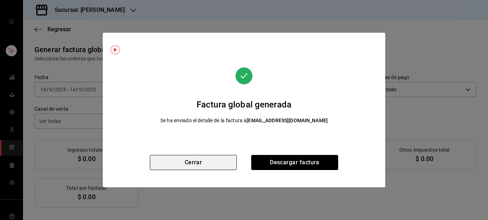
click at [191, 164] on button "Cerrar" at bounding box center [193, 162] width 87 height 15
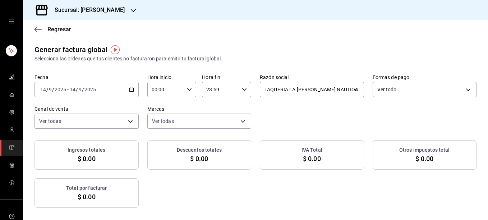
click at [130, 90] on icon "button" at bounding box center [131, 89] width 5 height 5
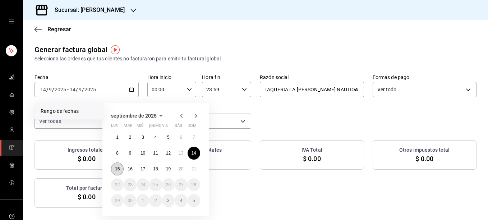
click at [116, 166] on button "15" at bounding box center [117, 168] width 13 height 13
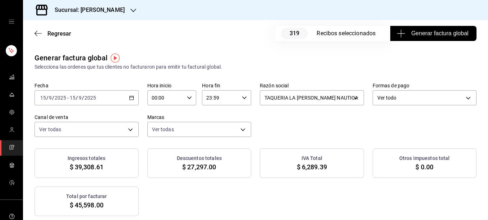
click at [436, 32] on span "Generar factura global" at bounding box center [433, 33] width 70 height 9
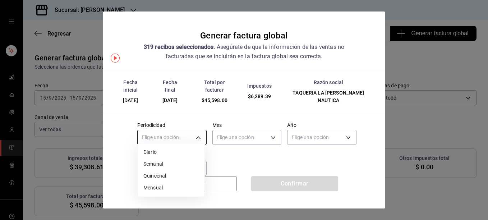
click at [191, 129] on body "Sucursal: [PERSON_NAME] Regresar 319 Recibos seleccionados Generar factura glob…" at bounding box center [244, 110] width 488 height 220
click at [157, 148] on li "Diario" at bounding box center [171, 152] width 67 height 12
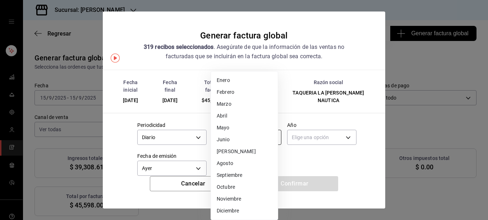
click at [241, 129] on body "Sucursal: [PERSON_NAME] Regresar 319 Recibos seleccionados Generar factura glob…" at bounding box center [244, 110] width 488 height 220
click at [232, 176] on li "Septiembre" at bounding box center [244, 175] width 67 height 12
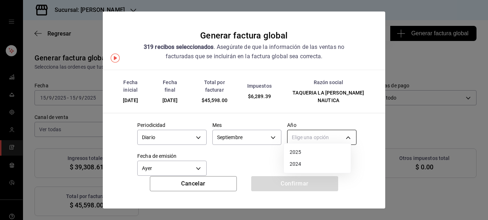
click at [318, 131] on body "Sucursal: [PERSON_NAME] Regresar 319 Recibos seleccionados Generar factura glob…" at bounding box center [244, 110] width 488 height 220
click at [296, 152] on li "2025" at bounding box center [317, 152] width 67 height 12
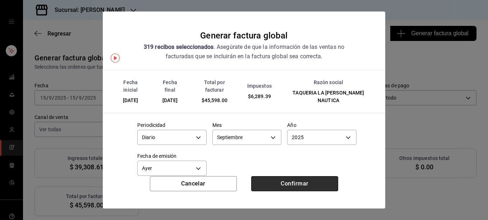
click at [292, 187] on button "Confirmar" at bounding box center [294, 183] width 87 height 15
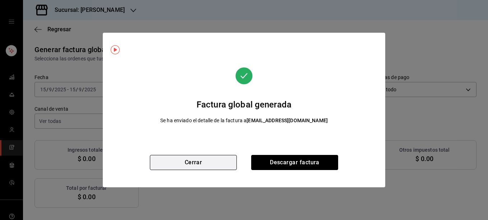
click at [204, 158] on button "Cerrar" at bounding box center [193, 162] width 87 height 15
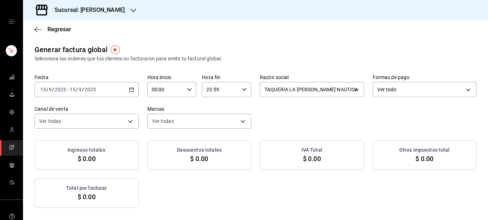
click at [129, 87] on icon "button" at bounding box center [131, 89] width 5 height 5
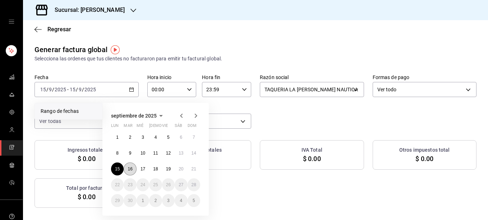
click at [130, 169] on abbr "16" at bounding box center [130, 168] width 5 height 5
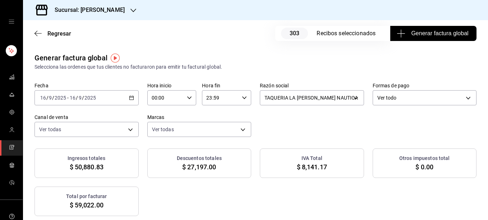
click at [430, 34] on span "Generar factura global" at bounding box center [433, 33] width 70 height 9
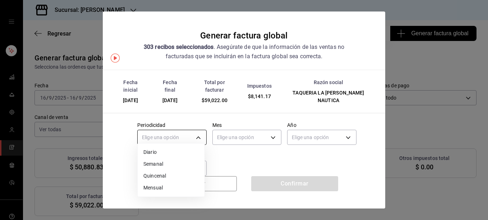
click at [195, 130] on body "Sucursal: [PERSON_NAME] Regresar 303 Recibos seleccionados Generar factura glob…" at bounding box center [244, 110] width 488 height 220
click at [156, 152] on li "Diario" at bounding box center [171, 152] width 67 height 12
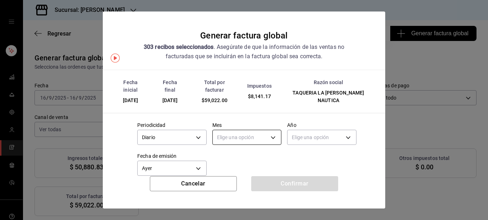
click at [237, 127] on body "Sucursal: [PERSON_NAME] Regresar 303 Recibos seleccionados Generar factura glob…" at bounding box center [244, 110] width 488 height 220
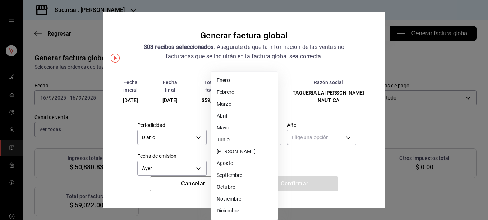
click at [235, 171] on li "Septiembre" at bounding box center [244, 175] width 67 height 12
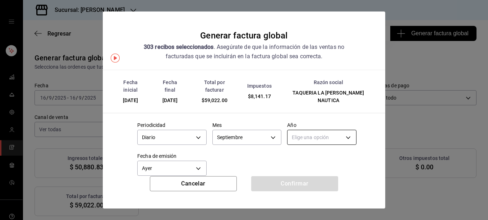
click at [322, 132] on body "Sucursal: [PERSON_NAME] Regresar 303 Recibos seleccionados Generar factura glob…" at bounding box center [244, 110] width 488 height 220
click at [297, 154] on li "2025" at bounding box center [317, 152] width 67 height 12
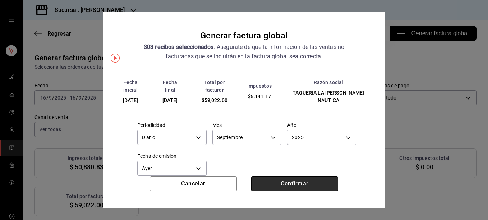
click at [296, 185] on button "Confirmar" at bounding box center [294, 183] width 87 height 15
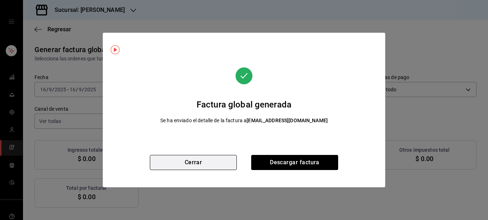
click at [198, 161] on button "Cerrar" at bounding box center [193, 162] width 87 height 15
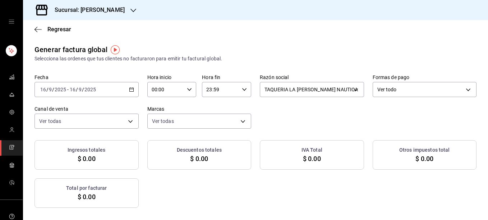
click at [130, 9] on icon "button" at bounding box center [133, 11] width 6 height 6
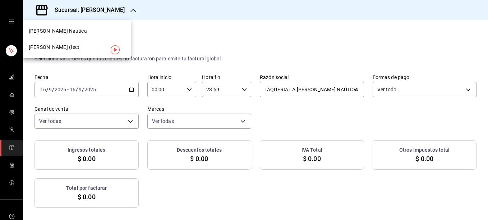
click at [72, 45] on div "[PERSON_NAME] (tec)" at bounding box center [77, 47] width 96 height 8
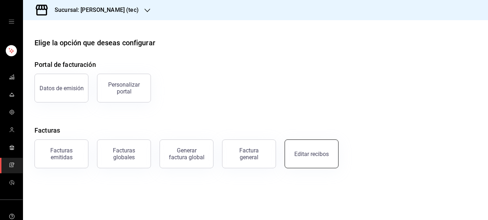
click at [315, 151] on div "Editar recibos" at bounding box center [311, 154] width 34 height 7
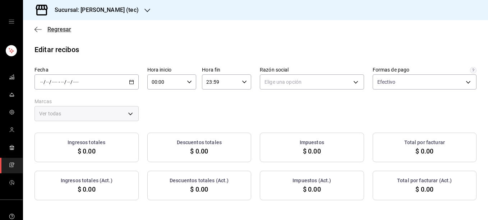
click at [38, 30] on icon "button" at bounding box center [37, 29] width 7 height 6
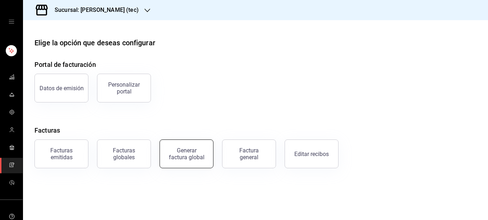
click at [189, 151] on div "Generar factura global" at bounding box center [187, 154] width 36 height 14
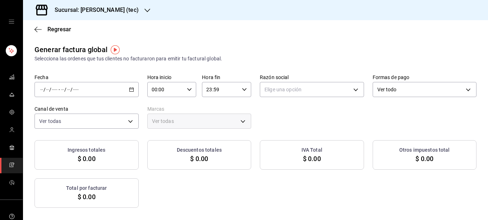
click at [131, 96] on div "/ / - / /" at bounding box center [86, 89] width 104 height 15
click at [68, 110] on span "Rango de fechas" at bounding box center [69, 111] width 56 height 8
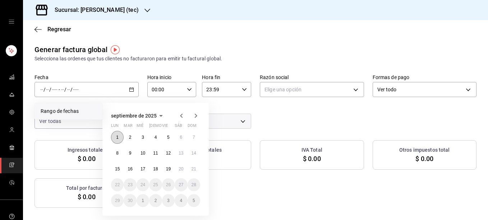
click at [117, 134] on button "1" at bounding box center [117, 137] width 13 height 13
click at [191, 139] on button "7" at bounding box center [194, 137] width 13 height 13
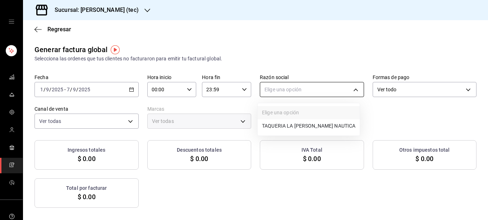
click at [305, 92] on body "Sucursal: [PERSON_NAME] (tec) Regresar Generar factura global Selecciona las or…" at bounding box center [244, 110] width 488 height 220
click at [276, 127] on li "TAQUERIA LA [PERSON_NAME] NAUTICA" at bounding box center [309, 125] width 102 height 13
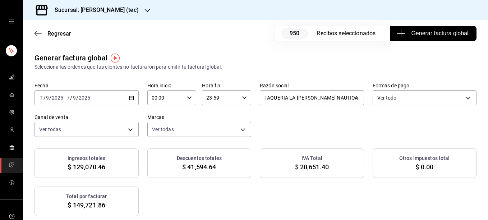
click at [433, 33] on span "Generar factura global" at bounding box center [433, 33] width 70 height 9
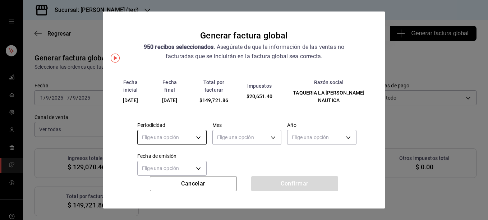
click at [194, 129] on body "Sucursal: [PERSON_NAME] (tec) Regresar 950 Recibos seleccionados Generar factur…" at bounding box center [244, 110] width 488 height 220
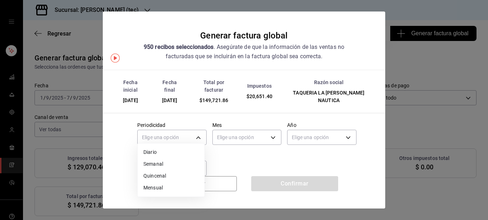
click at [150, 152] on li "Diario" at bounding box center [171, 152] width 67 height 12
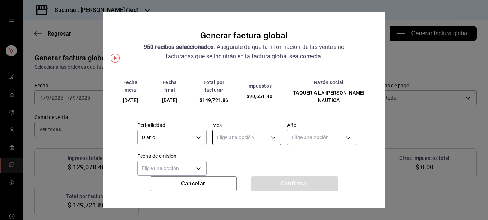
click at [229, 130] on body "Sucursal: [PERSON_NAME] (tec) Regresar 950 Recibos seleccionados Generar factur…" at bounding box center [244, 110] width 488 height 220
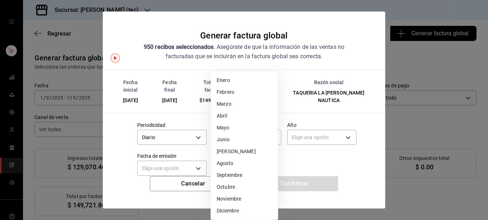
click at [226, 175] on li "Septiembre" at bounding box center [244, 175] width 67 height 12
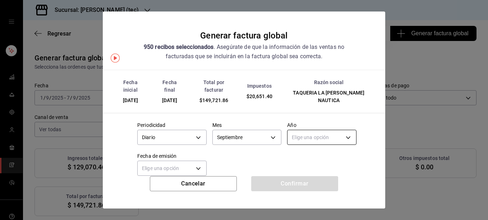
click at [318, 128] on body "Sucursal: [PERSON_NAME] (tec) Regresar 950 Recibos seleccionados Generar factur…" at bounding box center [244, 110] width 488 height 220
click at [292, 152] on li "2025" at bounding box center [317, 152] width 67 height 12
click at [197, 159] on body "Sucursal: [PERSON_NAME] (tec) Regresar 950 Recibos seleccionados Generar factur…" at bounding box center [244, 110] width 488 height 220
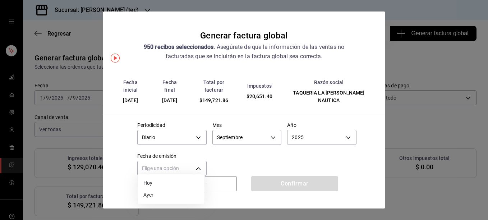
click at [149, 195] on li "Ayer" at bounding box center [171, 195] width 67 height 12
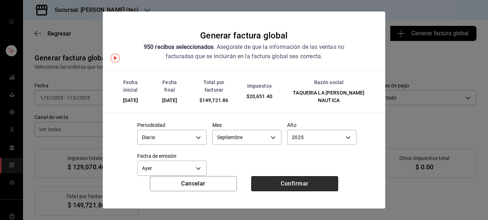
click at [280, 182] on button "Confirmar" at bounding box center [294, 183] width 87 height 15
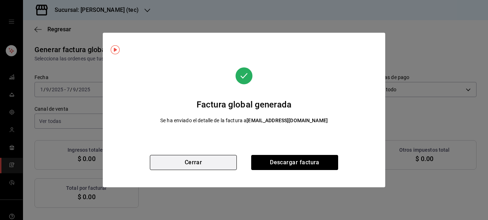
click at [202, 164] on button "Cerrar" at bounding box center [193, 162] width 87 height 15
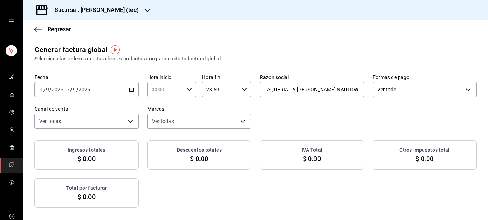
click at [132, 88] on icon "button" at bounding box center [131, 89] width 5 height 5
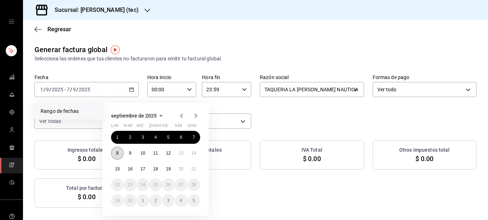
click at [119, 152] on button "8" at bounding box center [117, 153] width 13 height 13
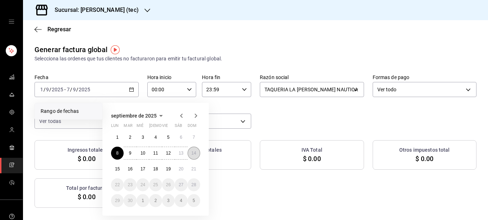
click at [193, 153] on abbr "14" at bounding box center [193, 153] width 5 height 5
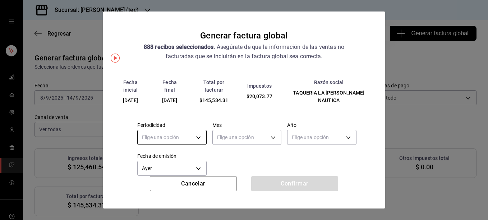
click at [192, 132] on body "Sucursal: Rosa Nautica (tec) Regresar 888 Recibos seleccionados Generar factura…" at bounding box center [244, 110] width 488 height 220
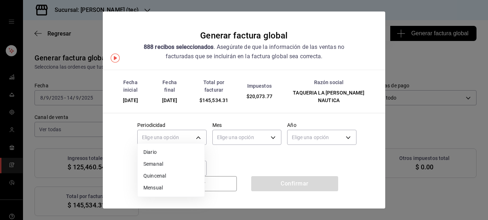
click at [149, 151] on li "Diario" at bounding box center [171, 152] width 67 height 12
type input "DAILY"
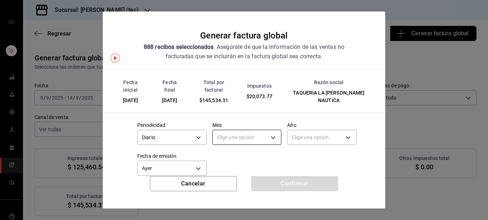
click at [255, 128] on body "Sucursal: Rosa Nautica (tec) Regresar 888 Recibos seleccionados Generar factura…" at bounding box center [244, 110] width 488 height 220
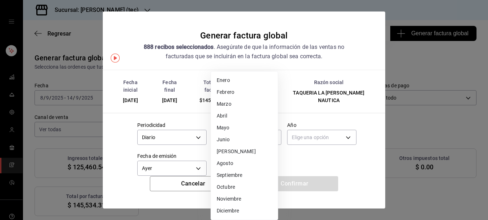
click at [231, 174] on li "Septiembre" at bounding box center [244, 175] width 67 height 12
type input "9"
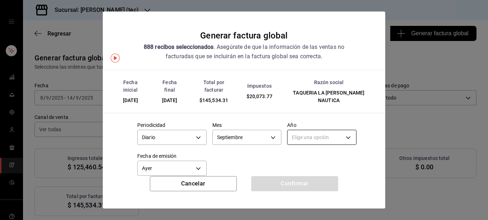
click at [331, 128] on body "Sucursal: Rosa Nautica (tec) Regresar 888 Recibos seleccionados Generar factura…" at bounding box center [244, 110] width 488 height 220
click at [294, 150] on li "2025" at bounding box center [317, 152] width 67 height 12
type input "2025"
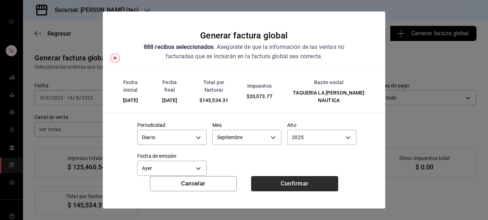
click at [294, 186] on button "Confirmar" at bounding box center [294, 183] width 87 height 15
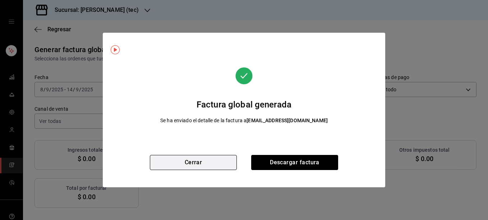
click at [188, 166] on button "Cerrar" at bounding box center [193, 162] width 87 height 15
